Goal: Information Seeking & Learning: Check status

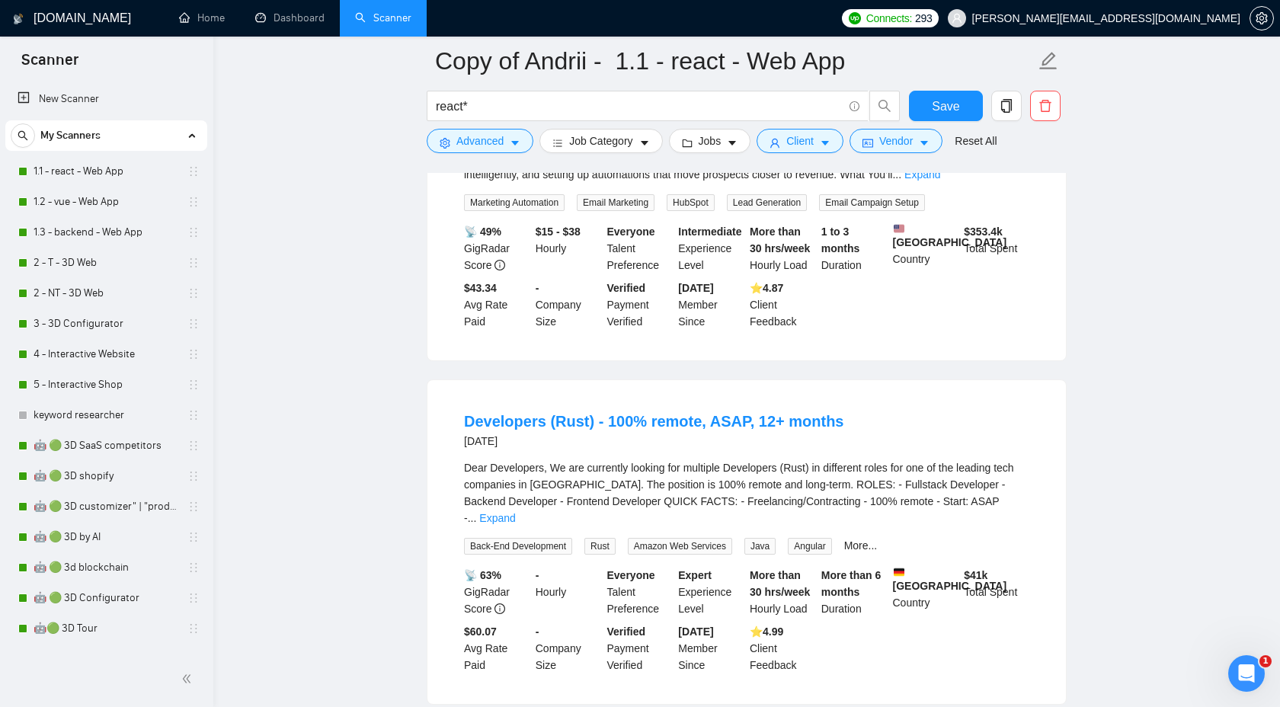
scroll to position [754, 0]
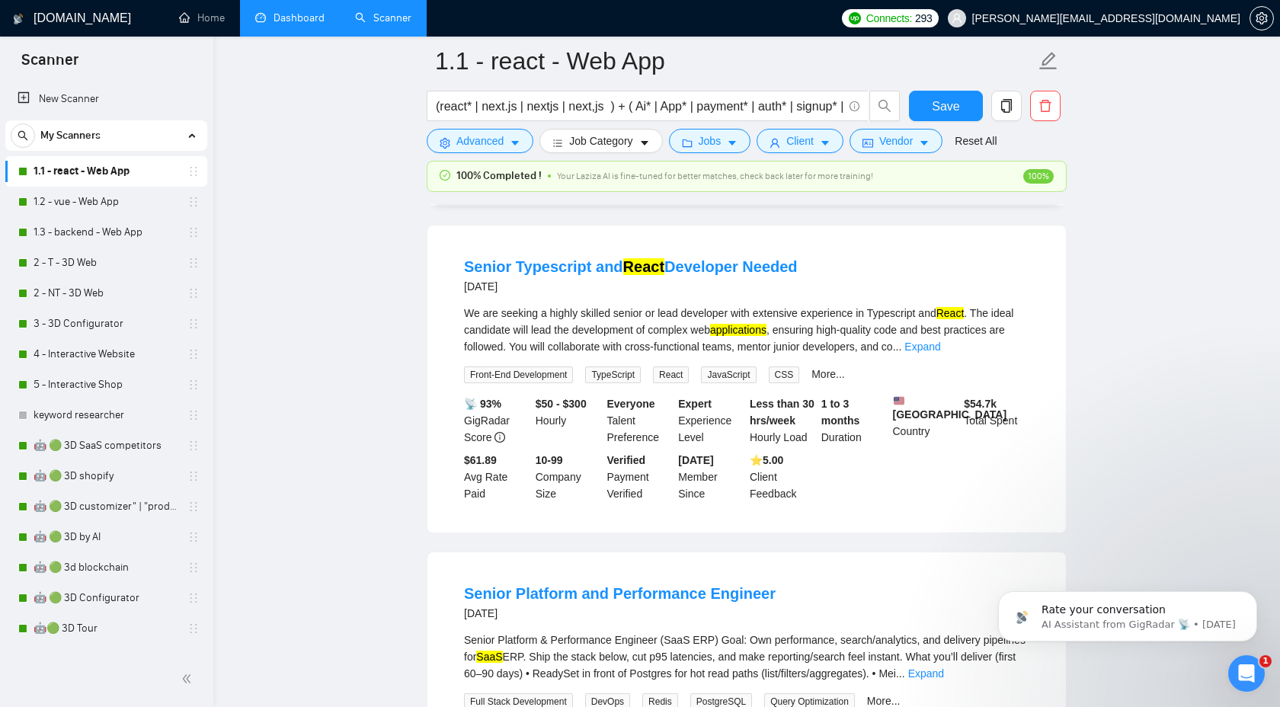
click at [303, 24] on link "Dashboard" at bounding box center [289, 17] width 69 height 13
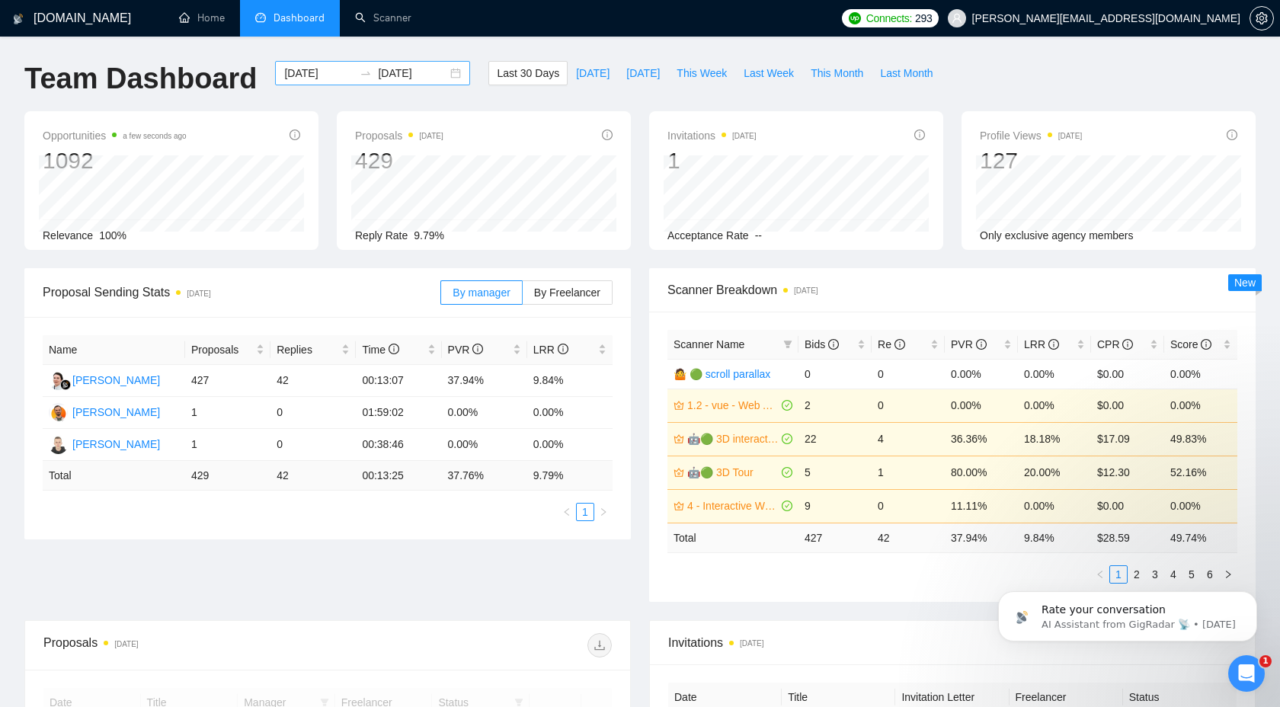
click at [384, 70] on input "2025-09-22" at bounding box center [412, 73] width 69 height 17
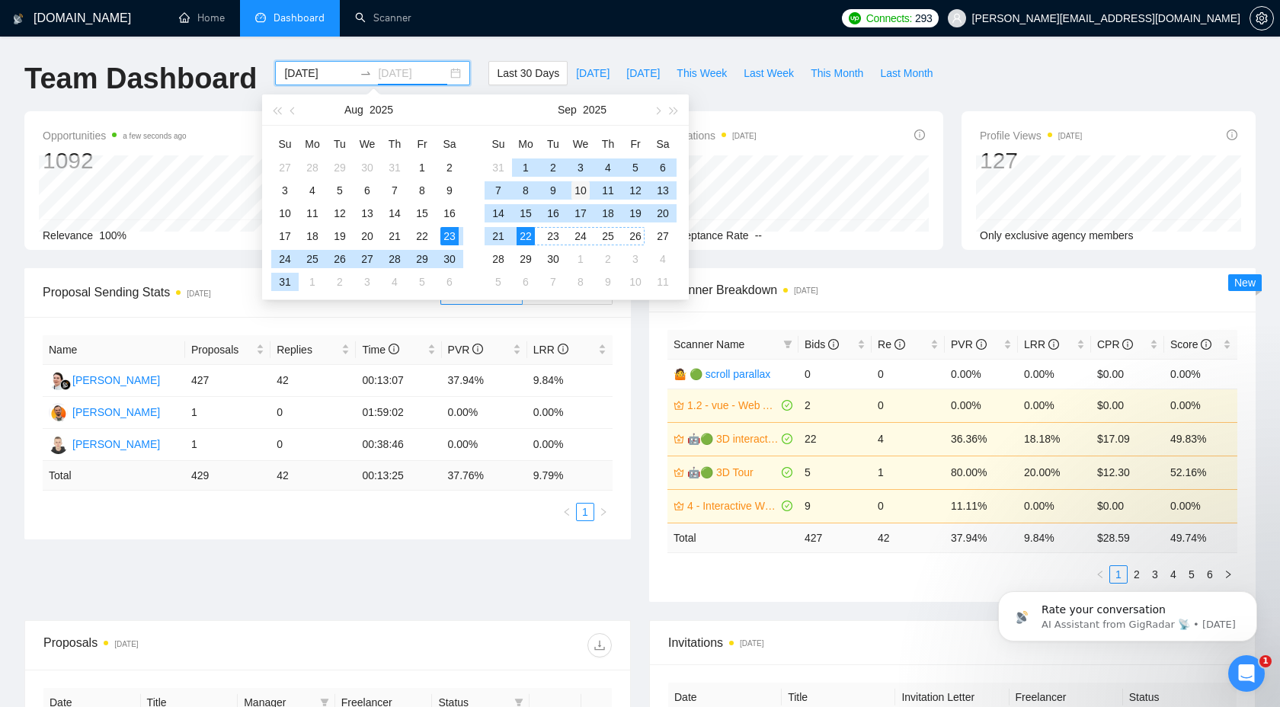
type input "2025-09-10"
click at [578, 194] on div "10" at bounding box center [581, 190] width 18 height 18
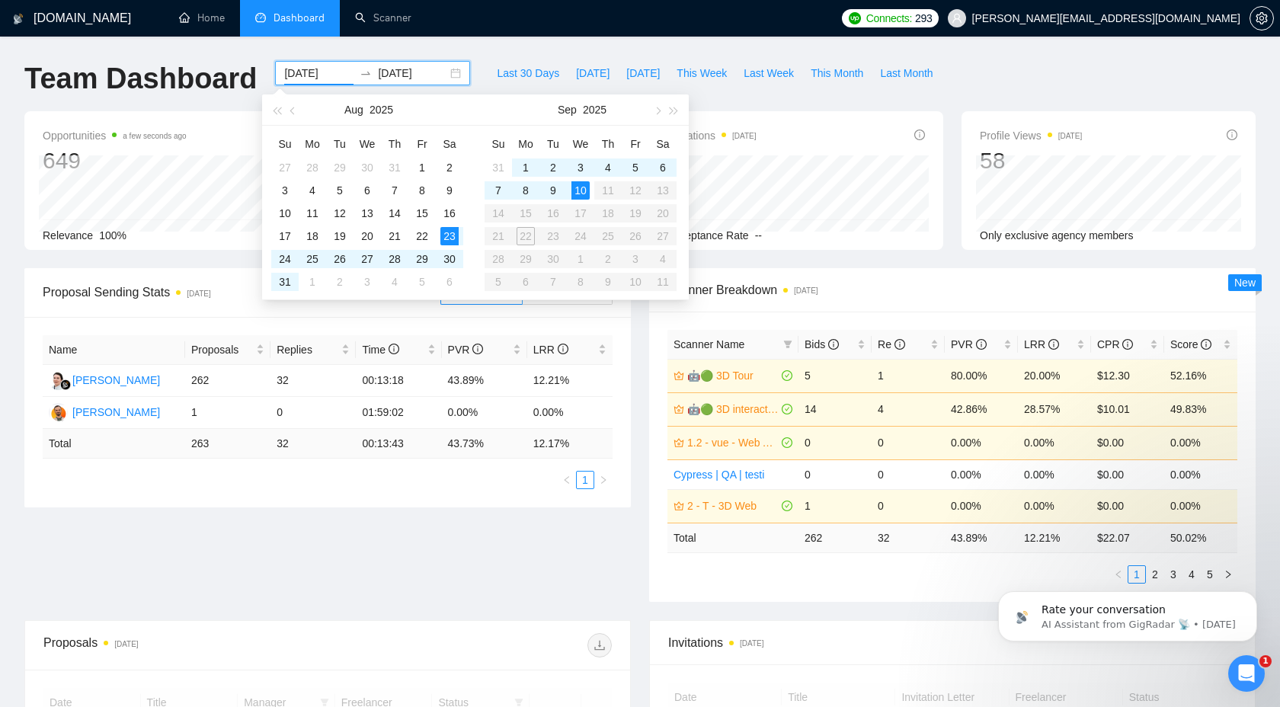
click at [581, 192] on div "10" at bounding box center [581, 190] width 18 height 18
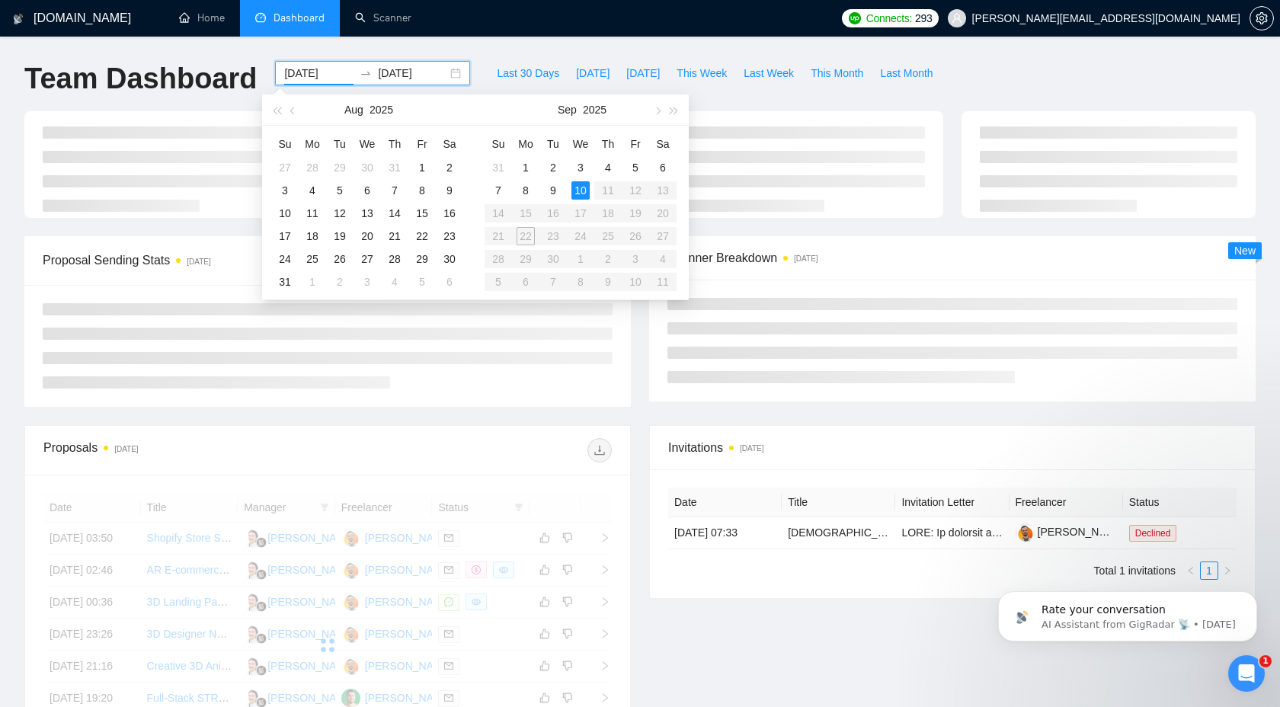
type input "2025-09-10"
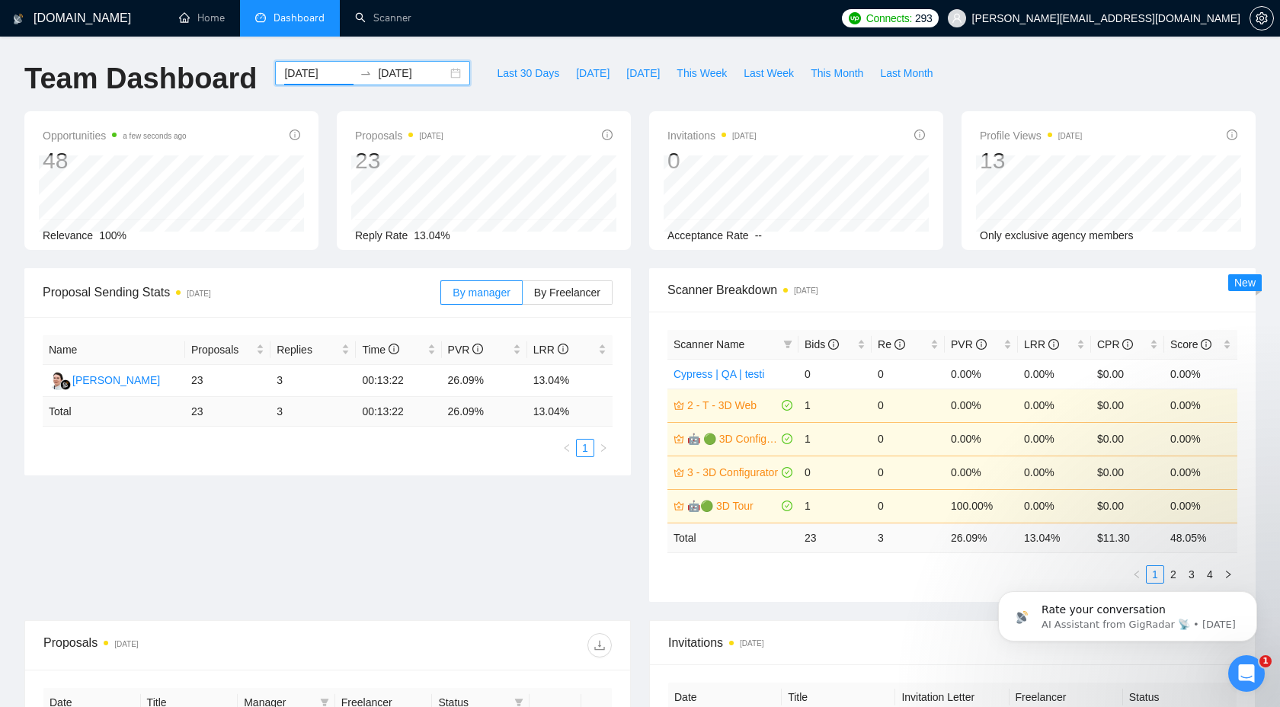
click at [398, 69] on input "2025-09-10" at bounding box center [412, 73] width 69 height 17
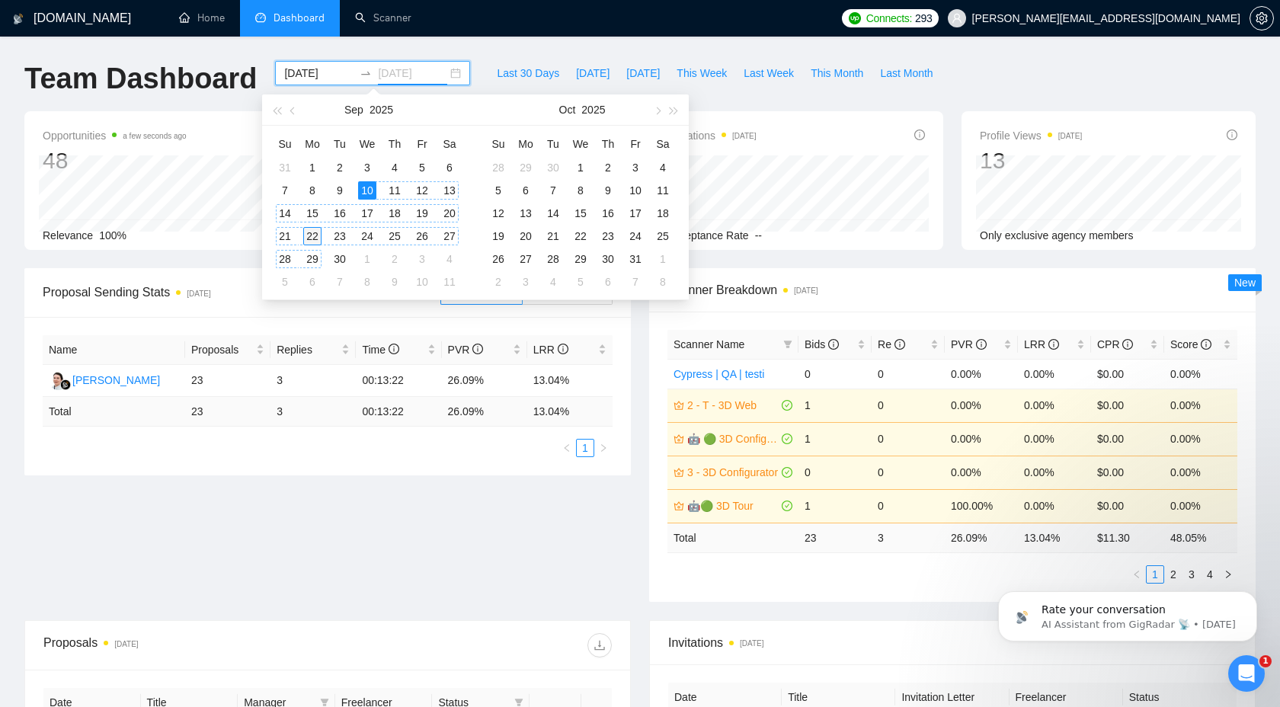
type input "2025-09-22"
click at [310, 240] on div "22" at bounding box center [312, 236] width 18 height 18
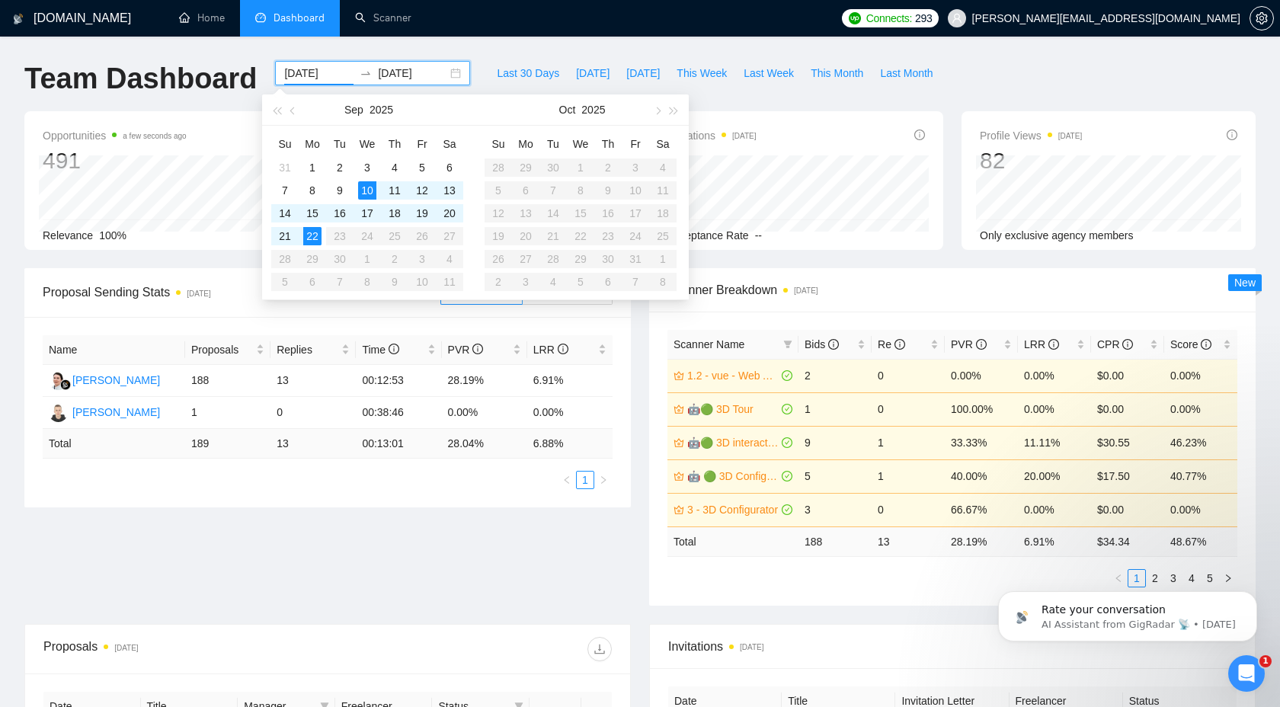
click at [540, 587] on div "Proposal Sending Stats 3 days ago By manager By Freelancer Name Proposals Repli…" at bounding box center [640, 446] width 1250 height 356
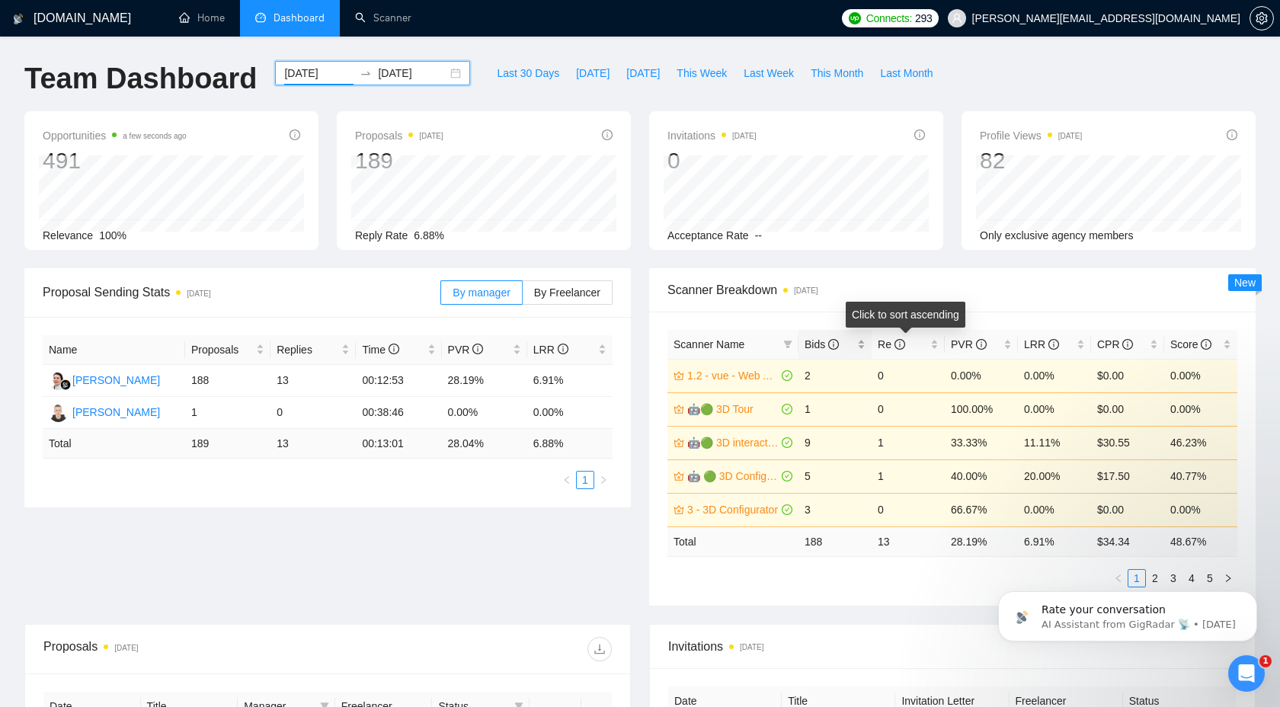
click at [818, 349] on span "Bids" at bounding box center [822, 344] width 34 height 12
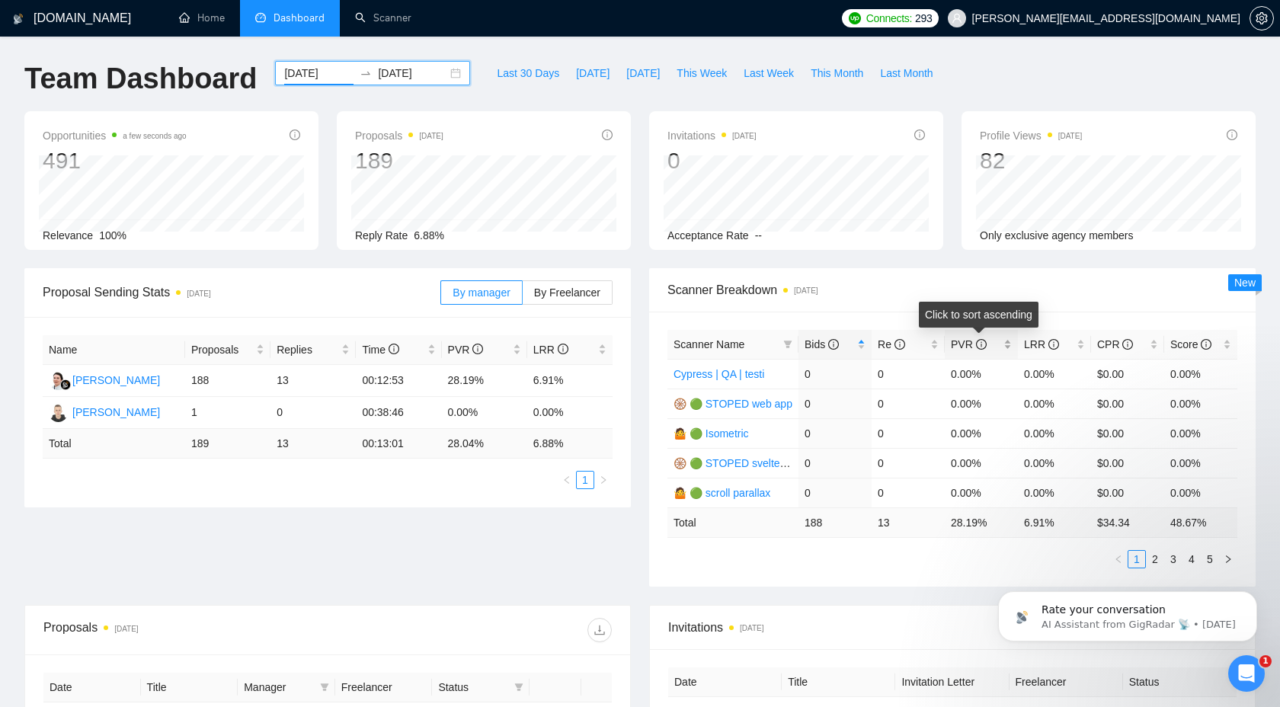
click at [1002, 346] on div "PVR" at bounding box center [981, 344] width 61 height 17
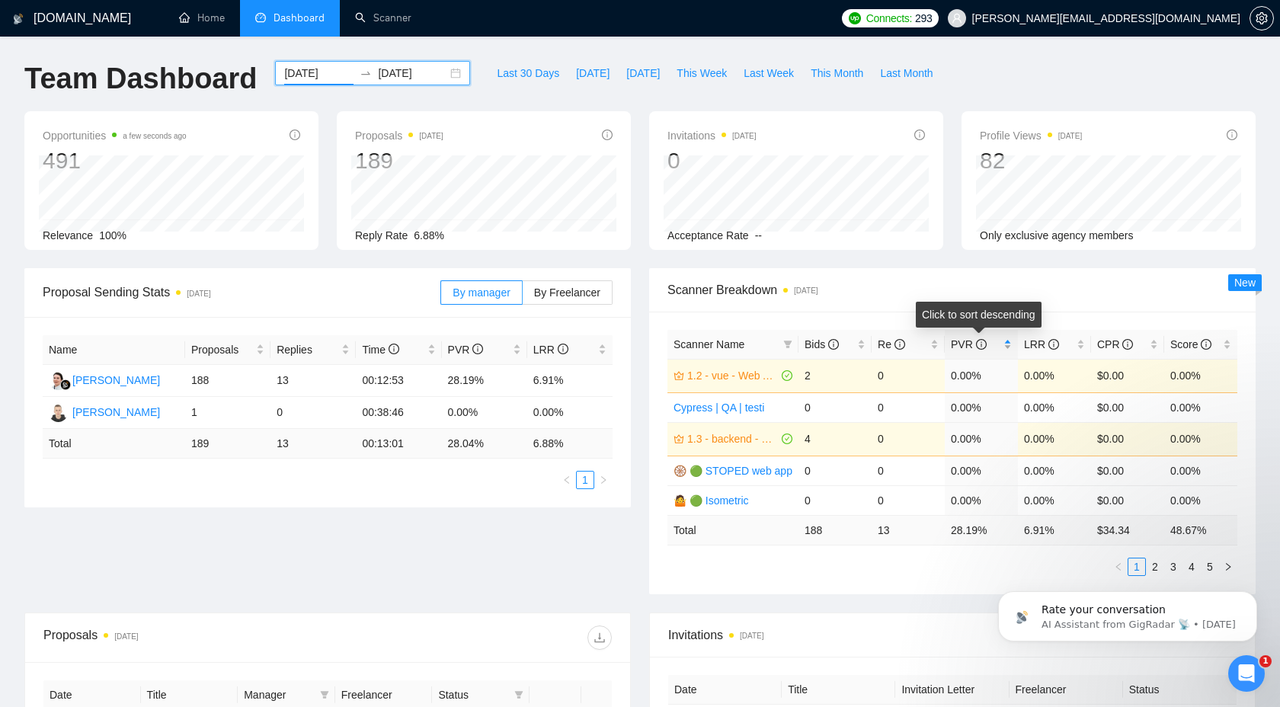
click at [1002, 346] on div "PVR" at bounding box center [981, 344] width 61 height 17
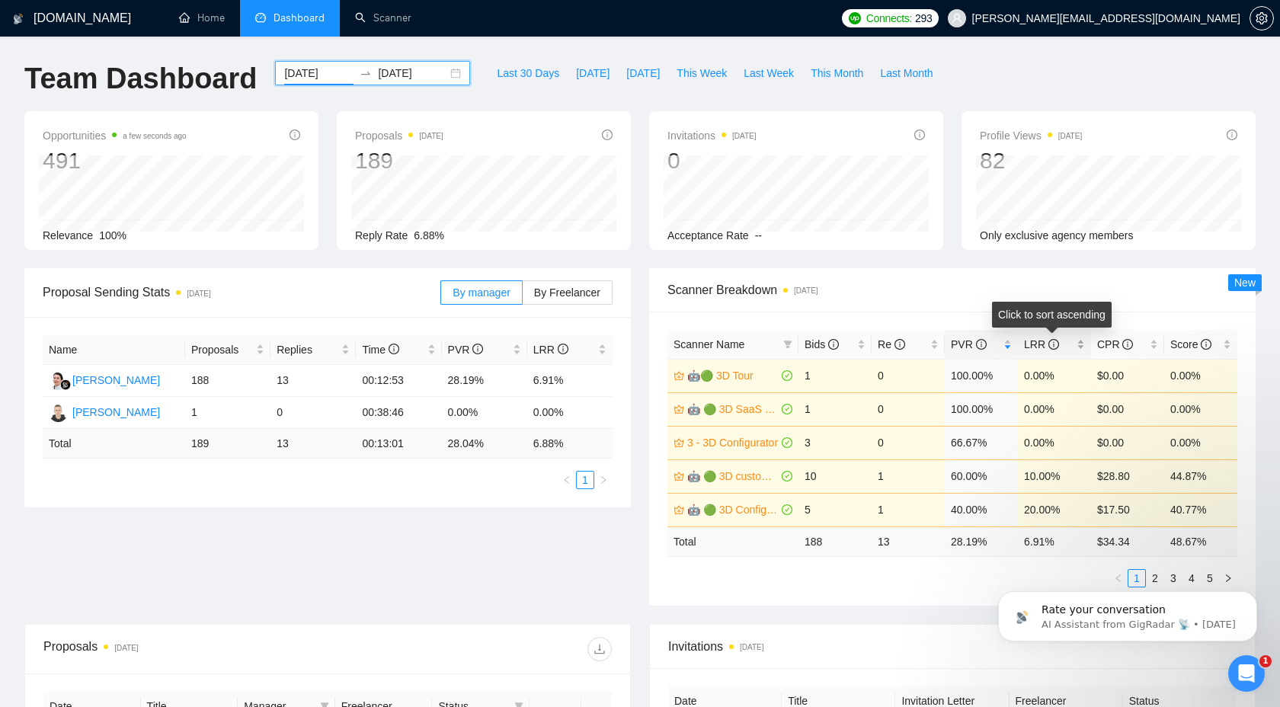
click at [1065, 342] on span "LRR" at bounding box center [1049, 344] width 50 height 17
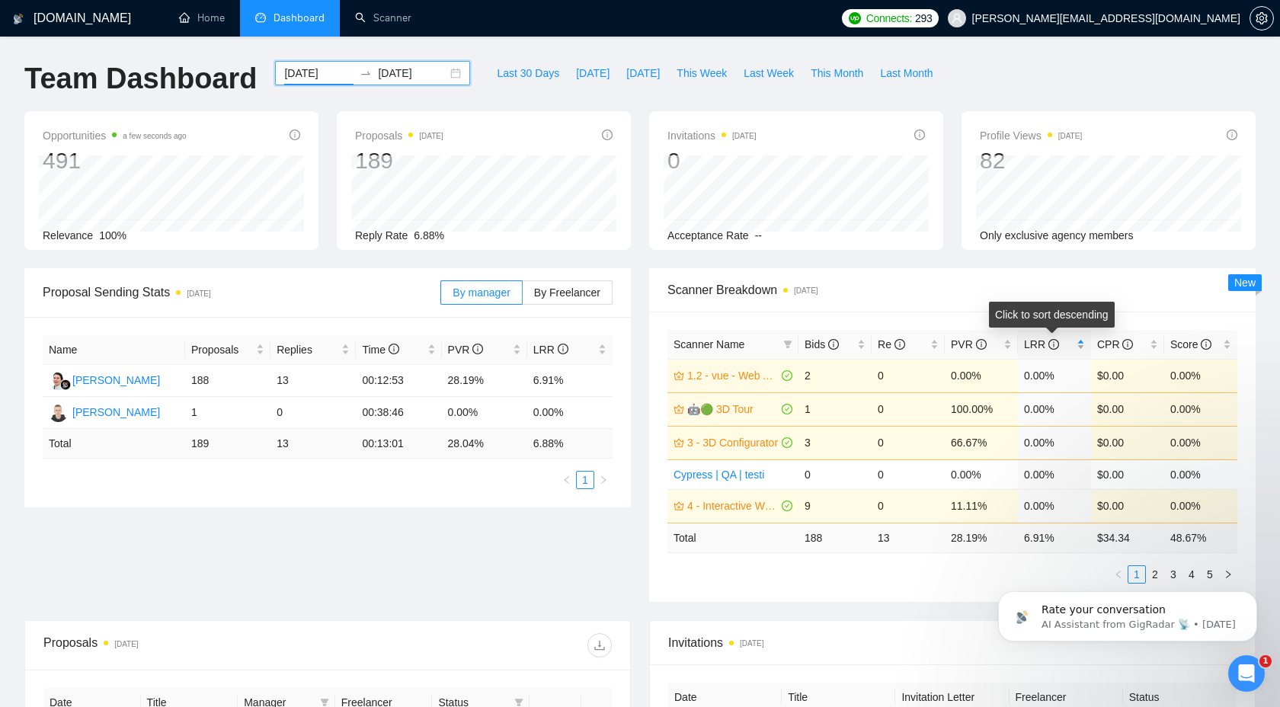
click at [1065, 342] on span "LRR" at bounding box center [1049, 344] width 50 height 17
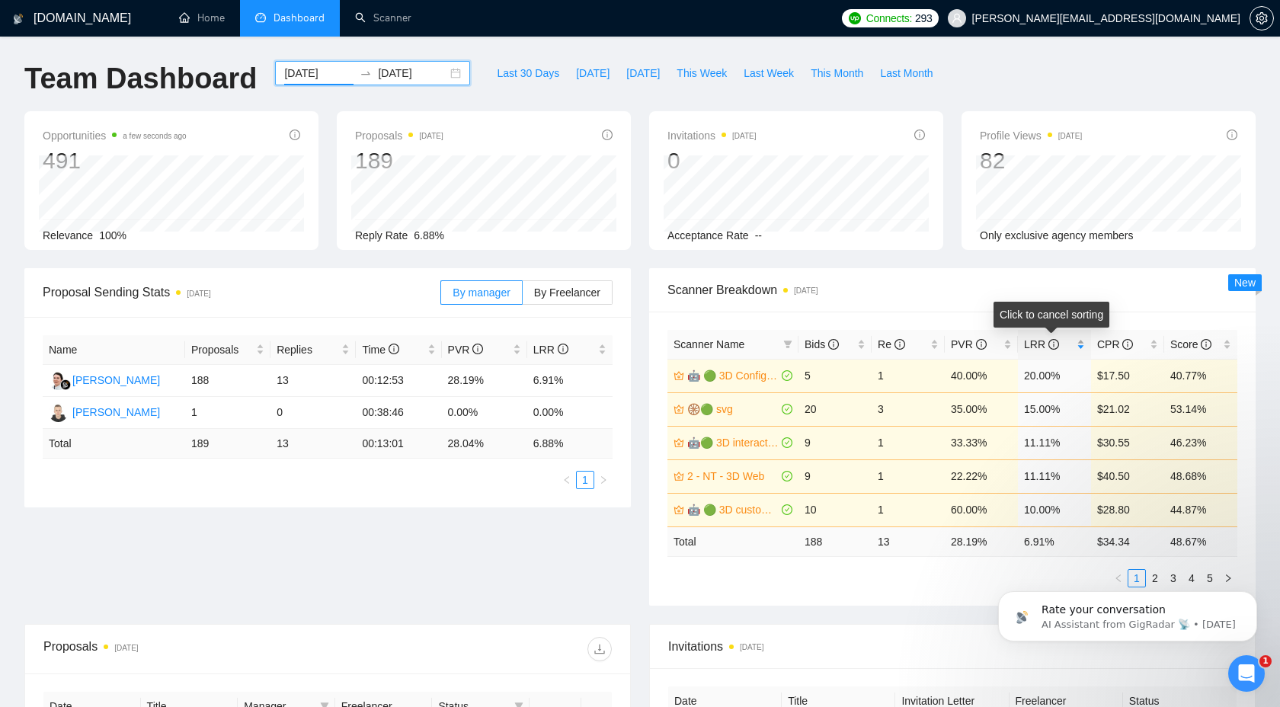
click at [1065, 342] on span "LRR" at bounding box center [1049, 344] width 50 height 17
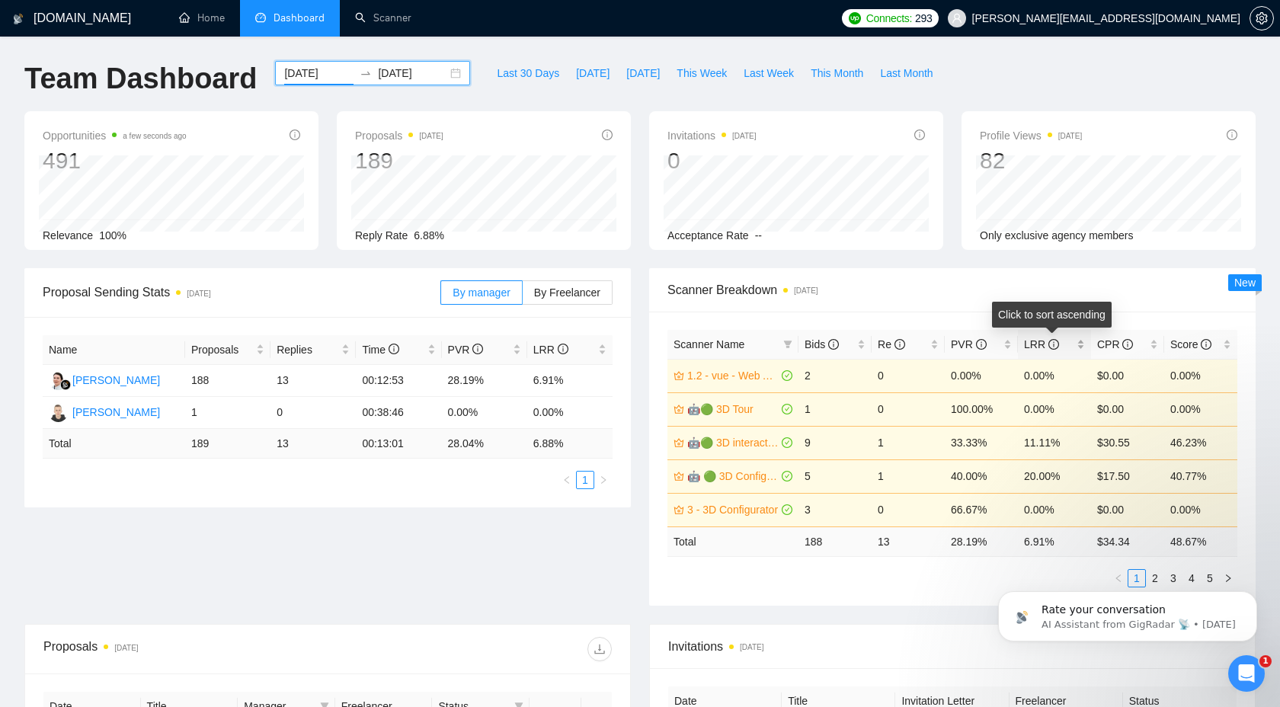
click at [1065, 342] on span "LRR" at bounding box center [1049, 344] width 50 height 17
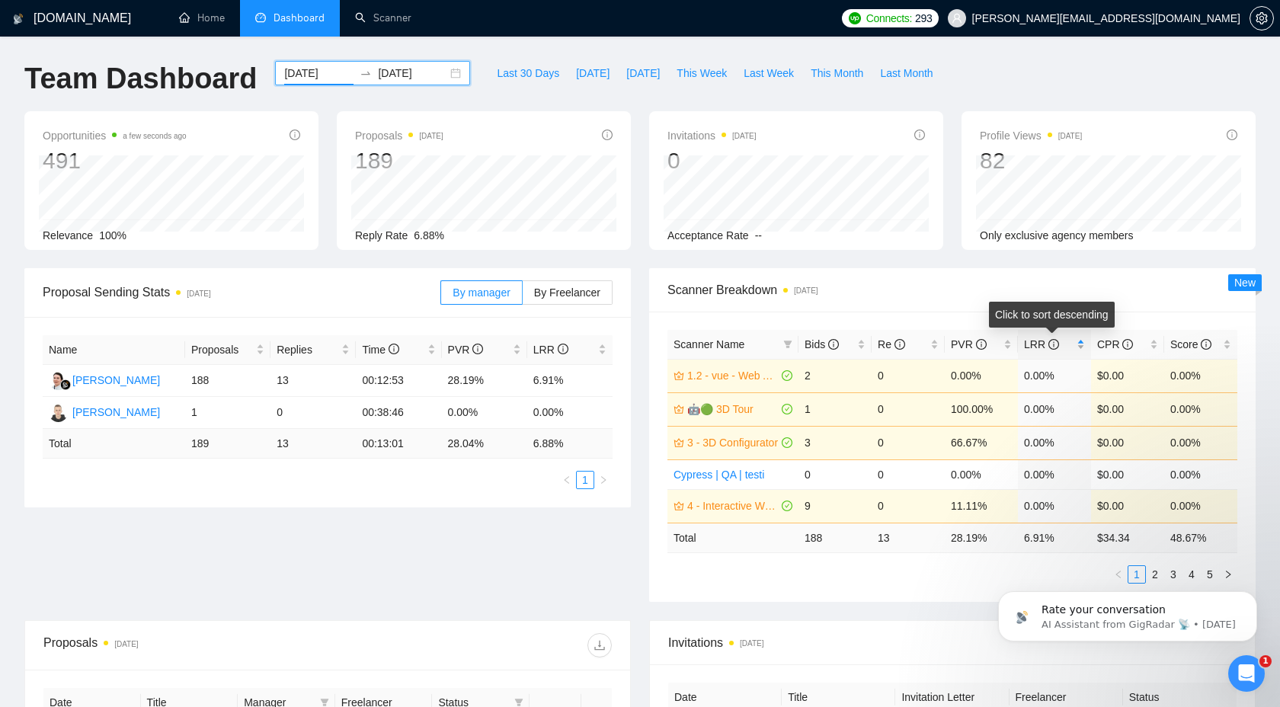
click at [1065, 342] on span "LRR" at bounding box center [1049, 344] width 50 height 17
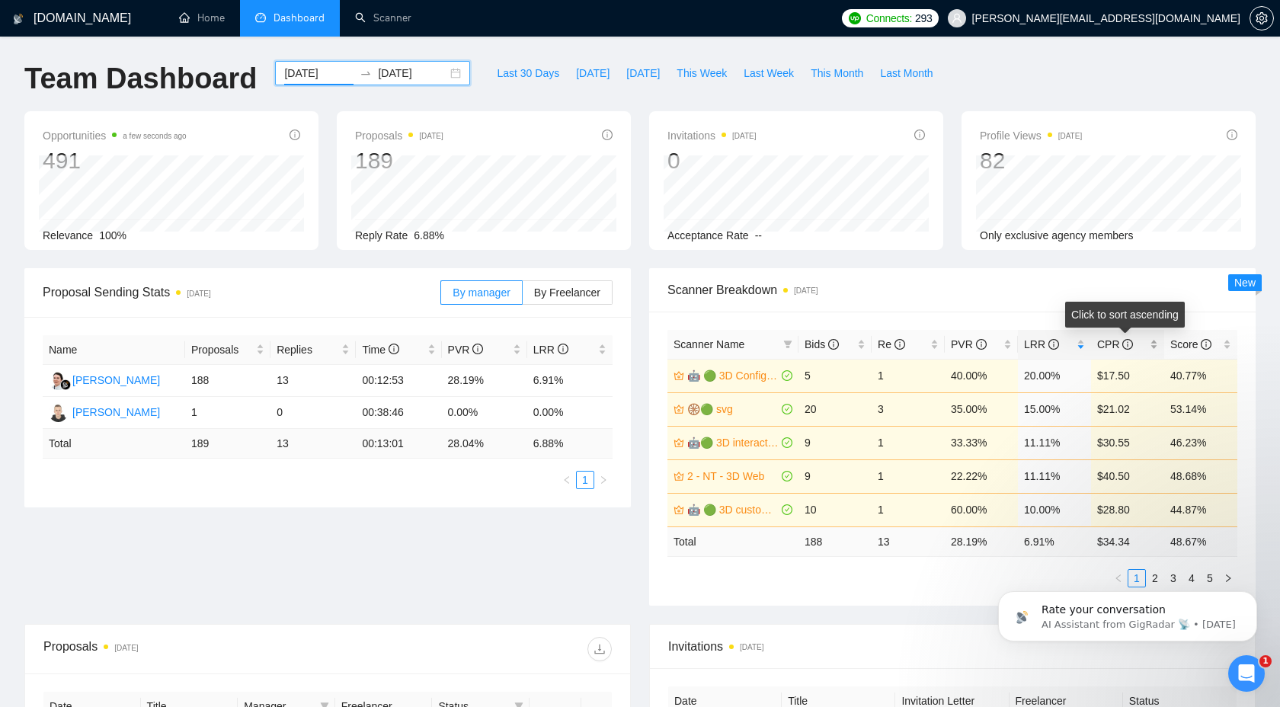
click at [1127, 344] on icon "info-circle" at bounding box center [1128, 344] width 11 height 11
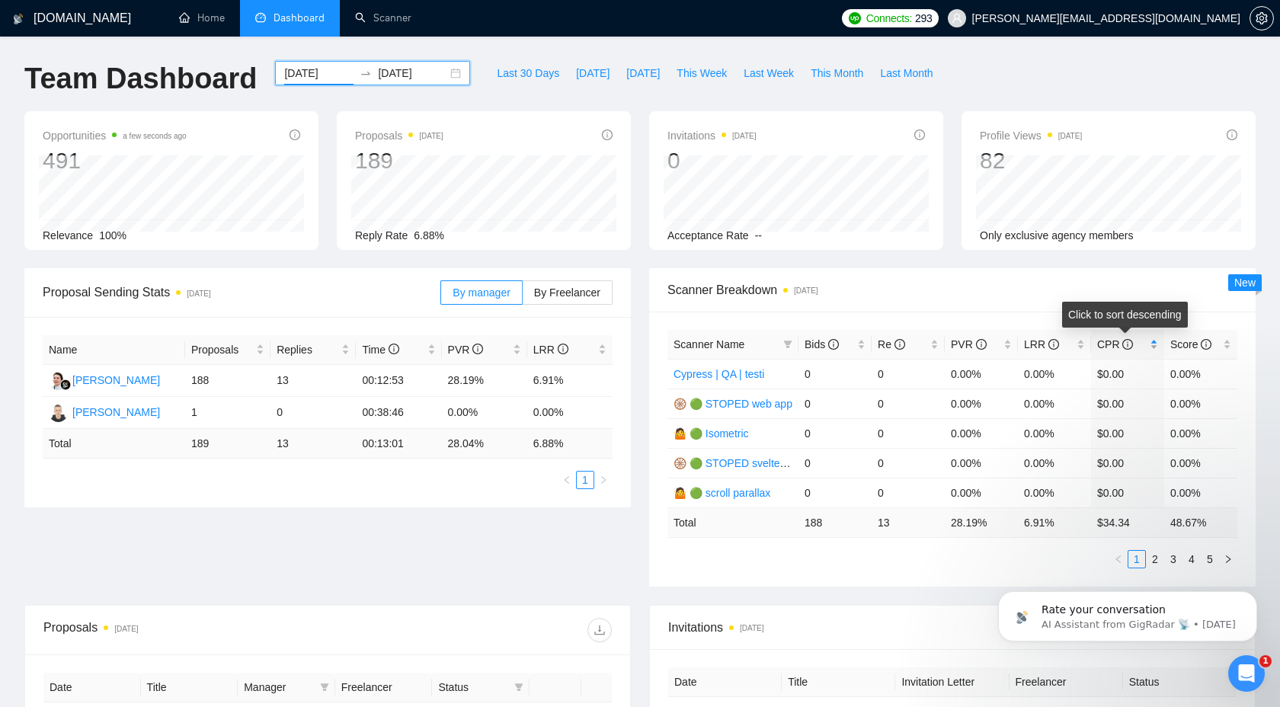
click at [1145, 342] on span "CPR" at bounding box center [1122, 344] width 50 height 17
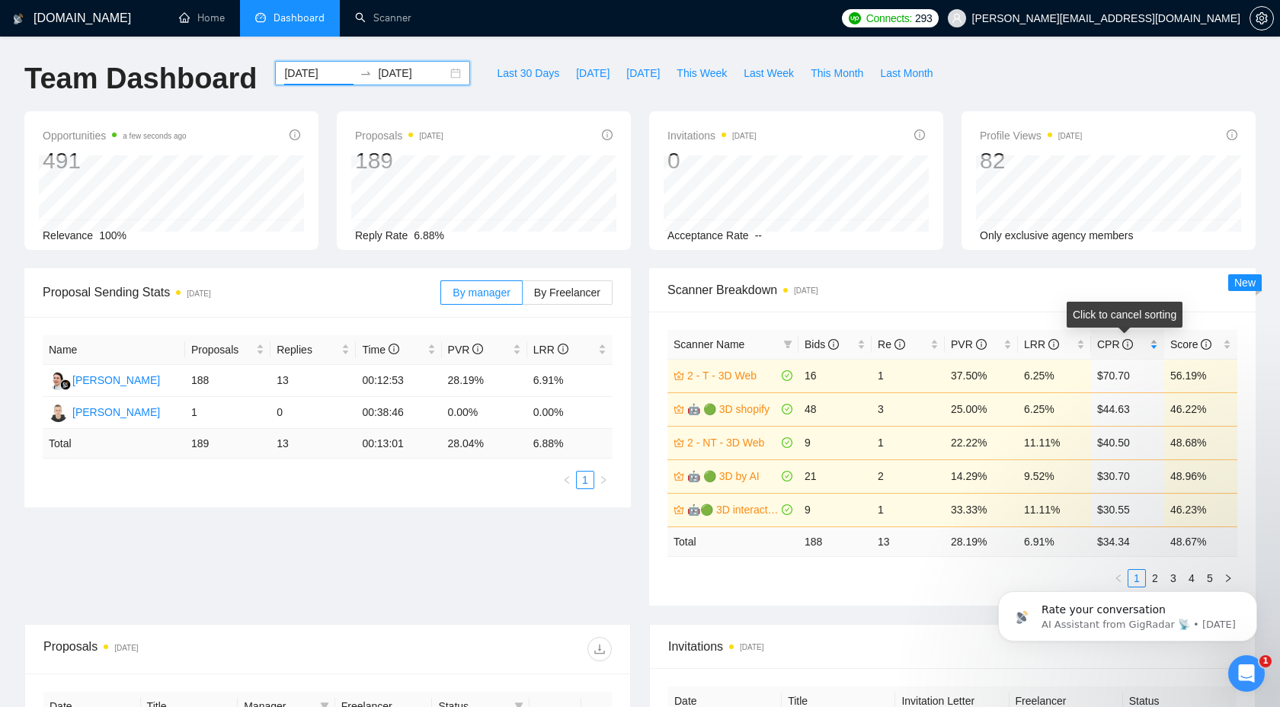
click at [1142, 344] on span "CPR" at bounding box center [1122, 344] width 50 height 17
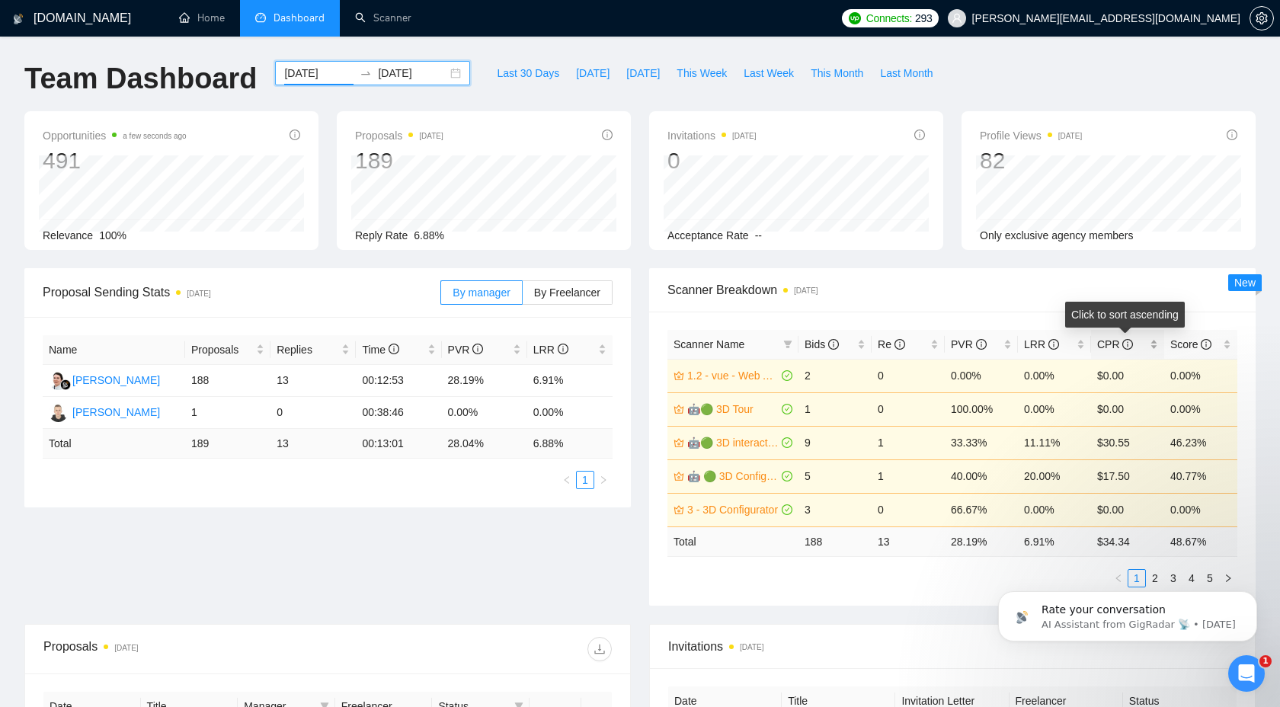
click at [1142, 344] on span "CPR" at bounding box center [1122, 344] width 50 height 17
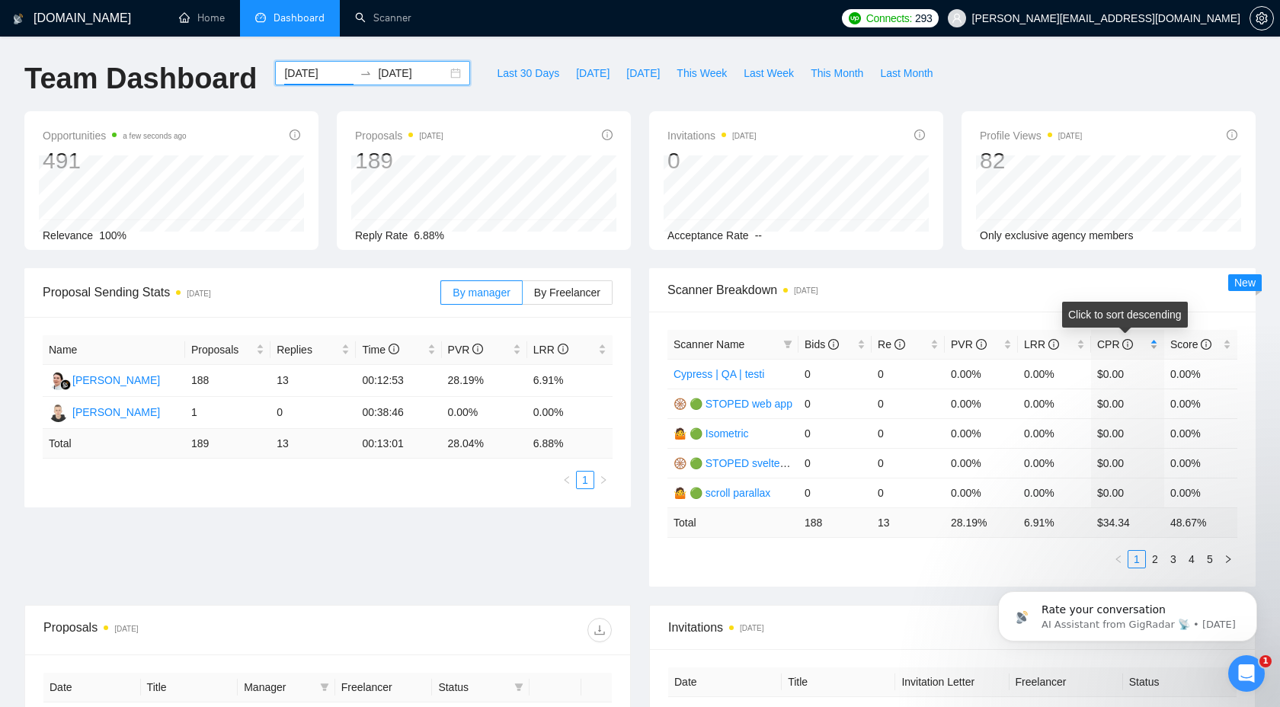
click at [1142, 344] on span "CPR" at bounding box center [1122, 344] width 50 height 17
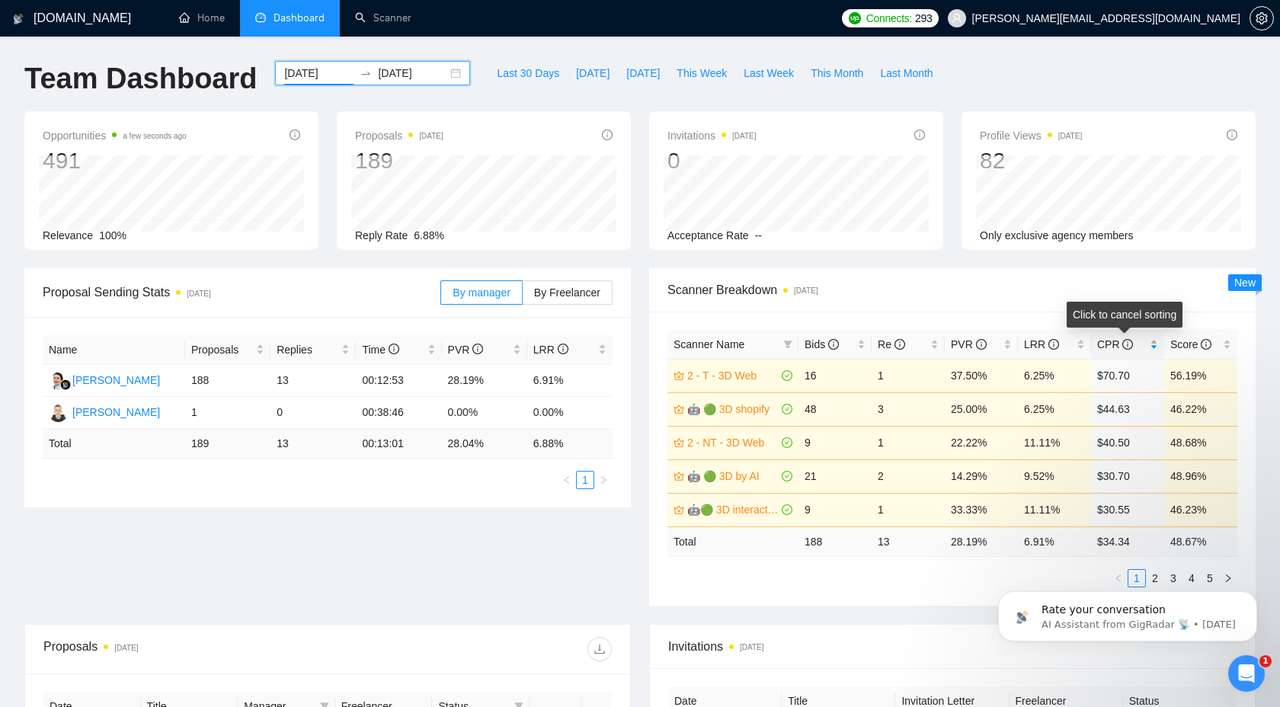
click at [1142, 344] on span "CPR" at bounding box center [1122, 344] width 50 height 17
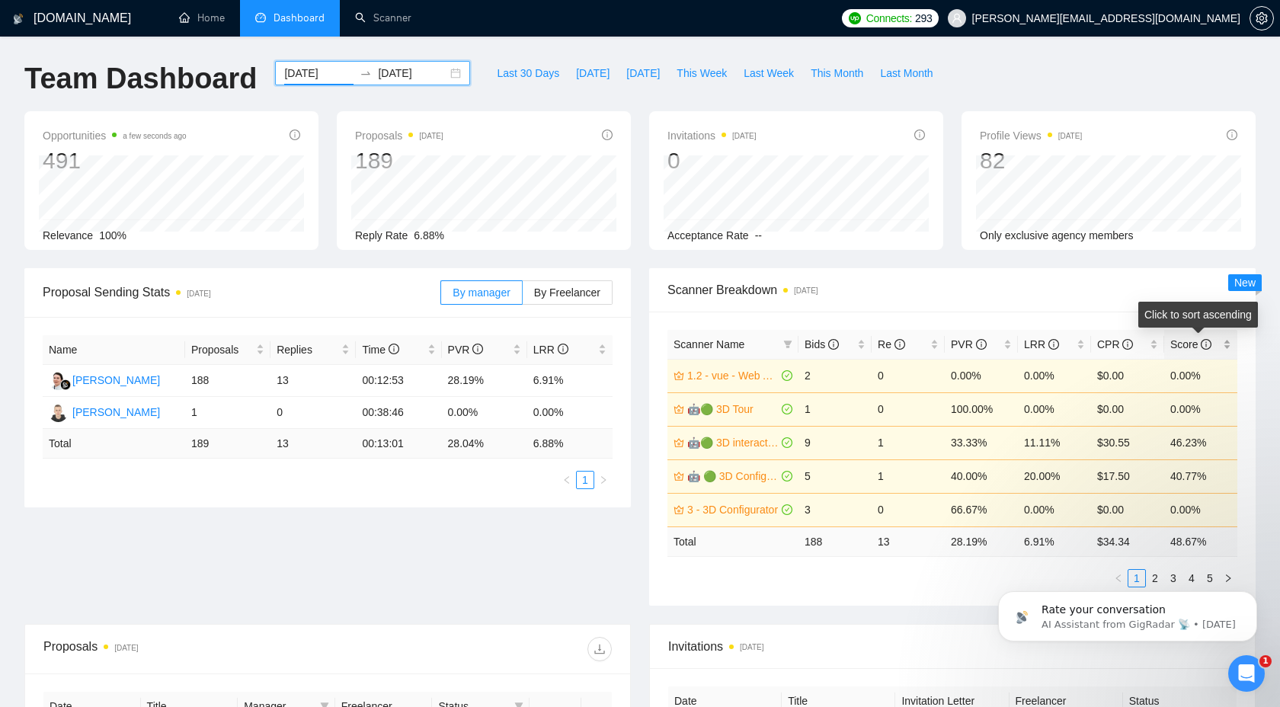
click at [1180, 342] on span "Score" at bounding box center [1191, 344] width 41 height 12
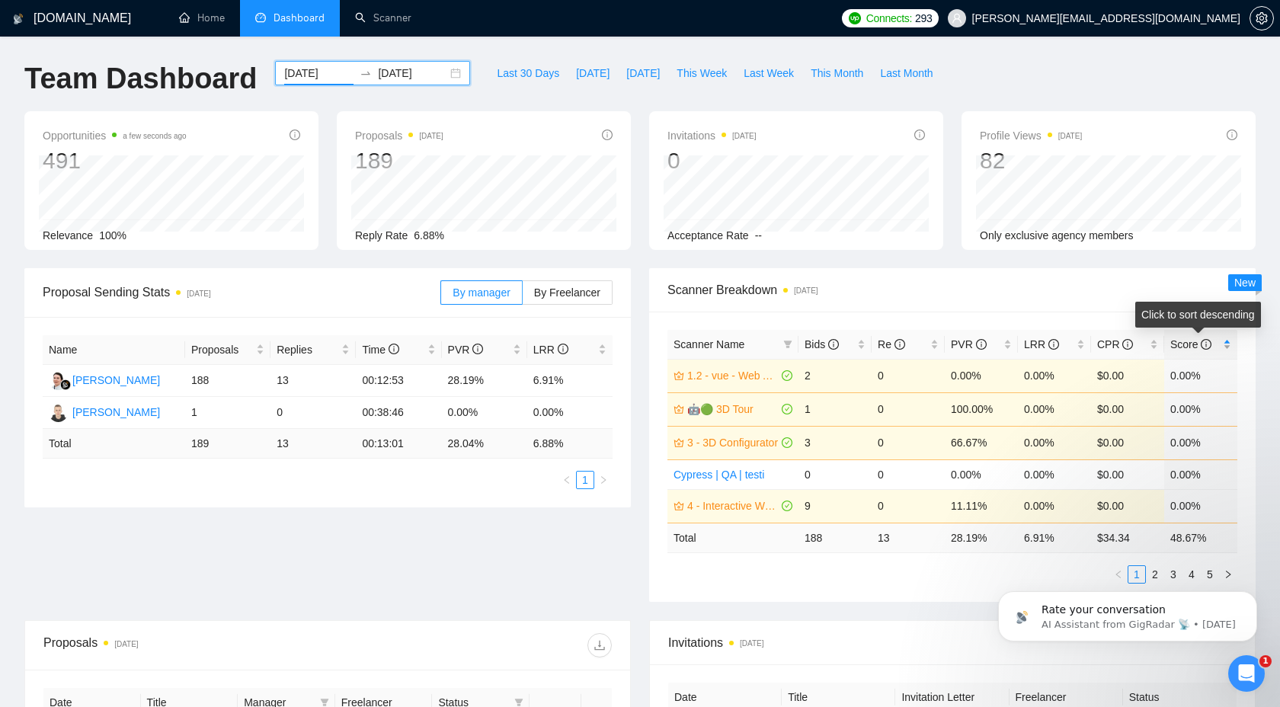
click at [1180, 342] on span "Score" at bounding box center [1191, 344] width 41 height 12
